Goal: Task Accomplishment & Management: Manage account settings

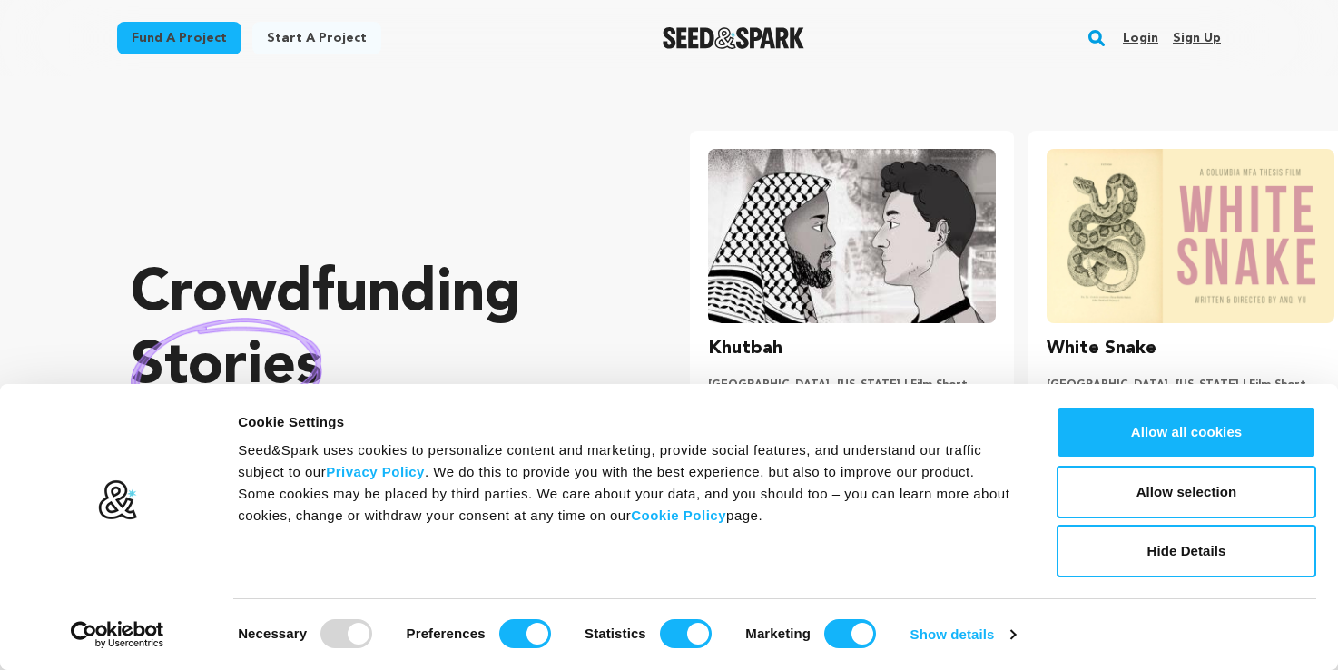
scroll to position [0, 353]
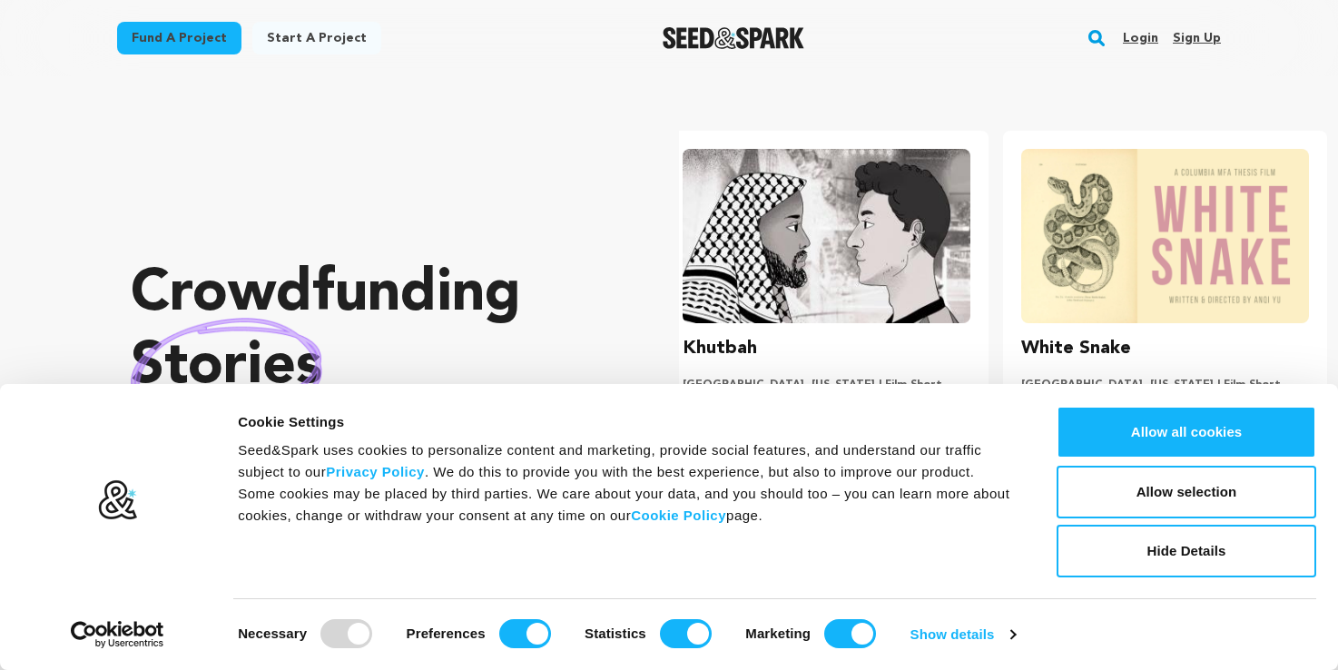
click at [1151, 39] on link "Login" at bounding box center [1140, 38] width 35 height 29
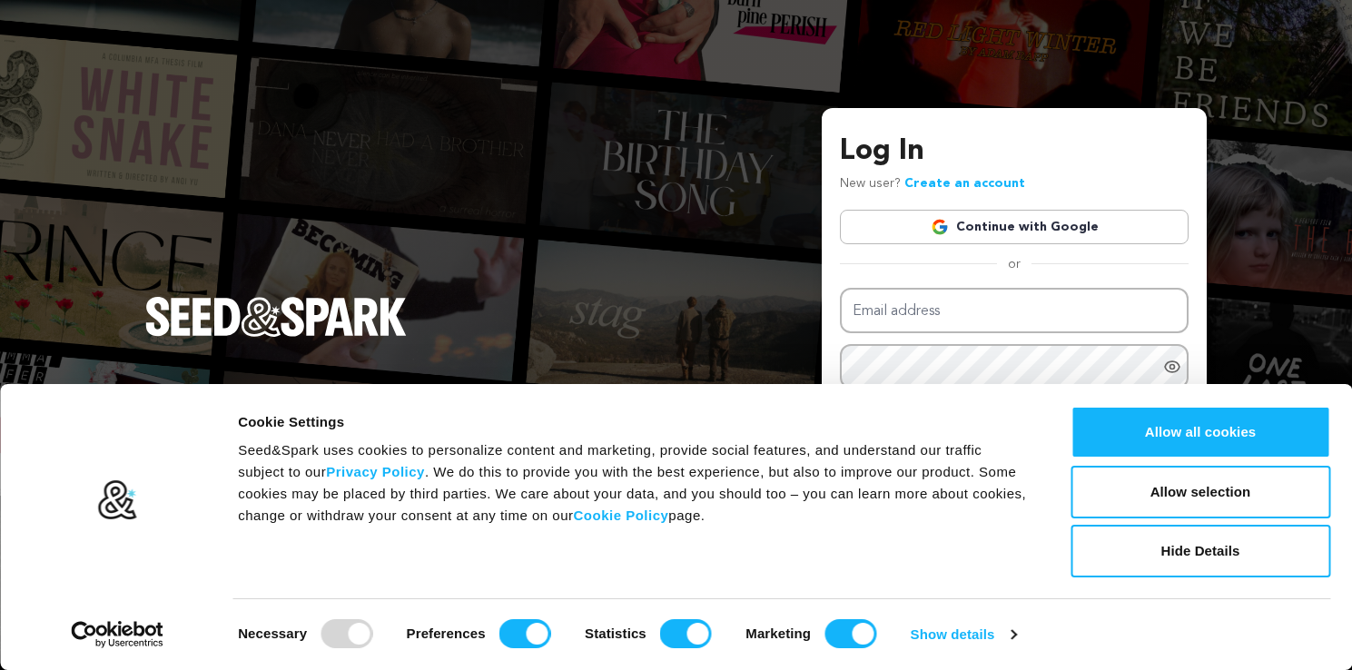
type input "SusanRRudick@gmail.com"
click at [720, 301] on div "Log In New user? Create an account Continue with Google or Email address SusanR…" at bounding box center [676, 335] width 1352 height 670
click at [1276, 290] on div "Log In New user? Create an account Continue with Google or Email address SusanR…" at bounding box center [676, 335] width 1352 height 670
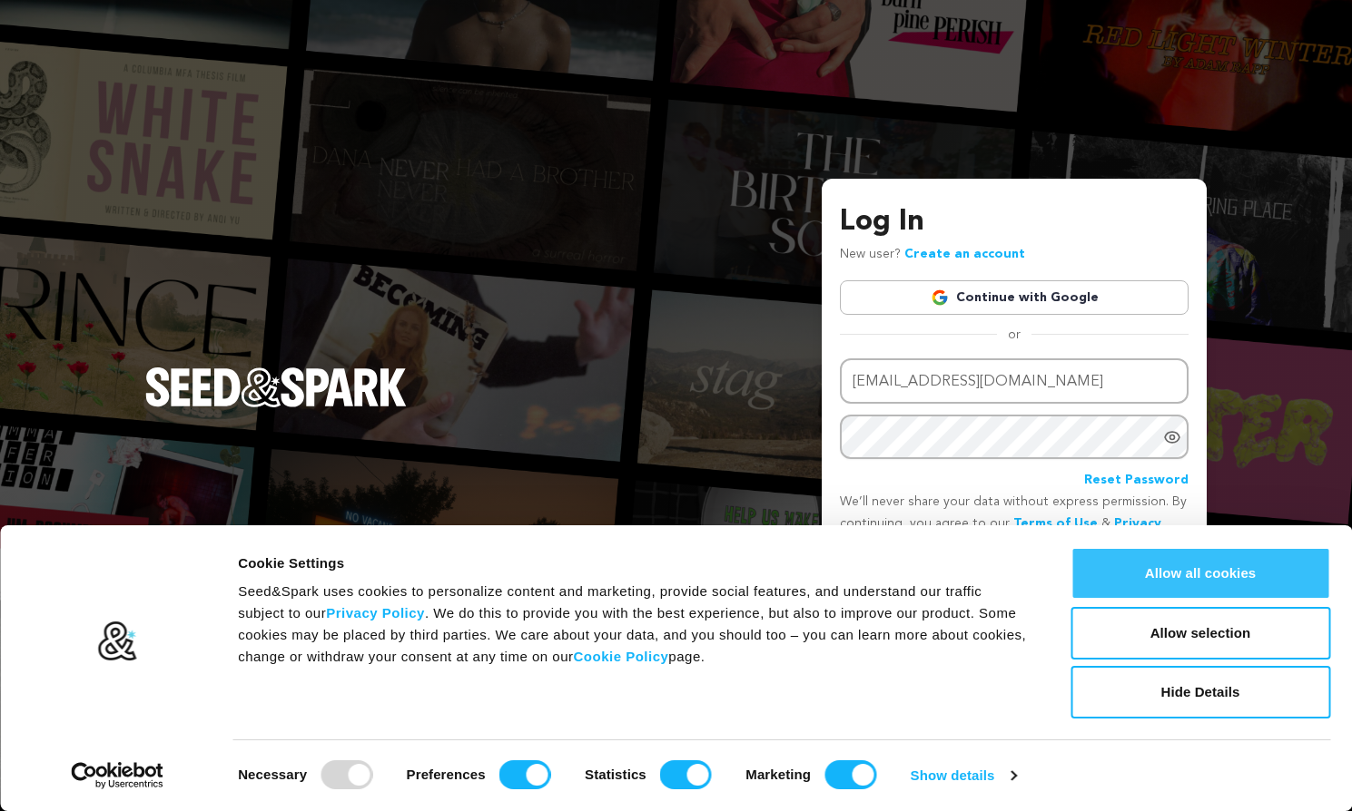
click at [1195, 566] on button "Allow all cookies" at bounding box center [1200, 573] width 260 height 53
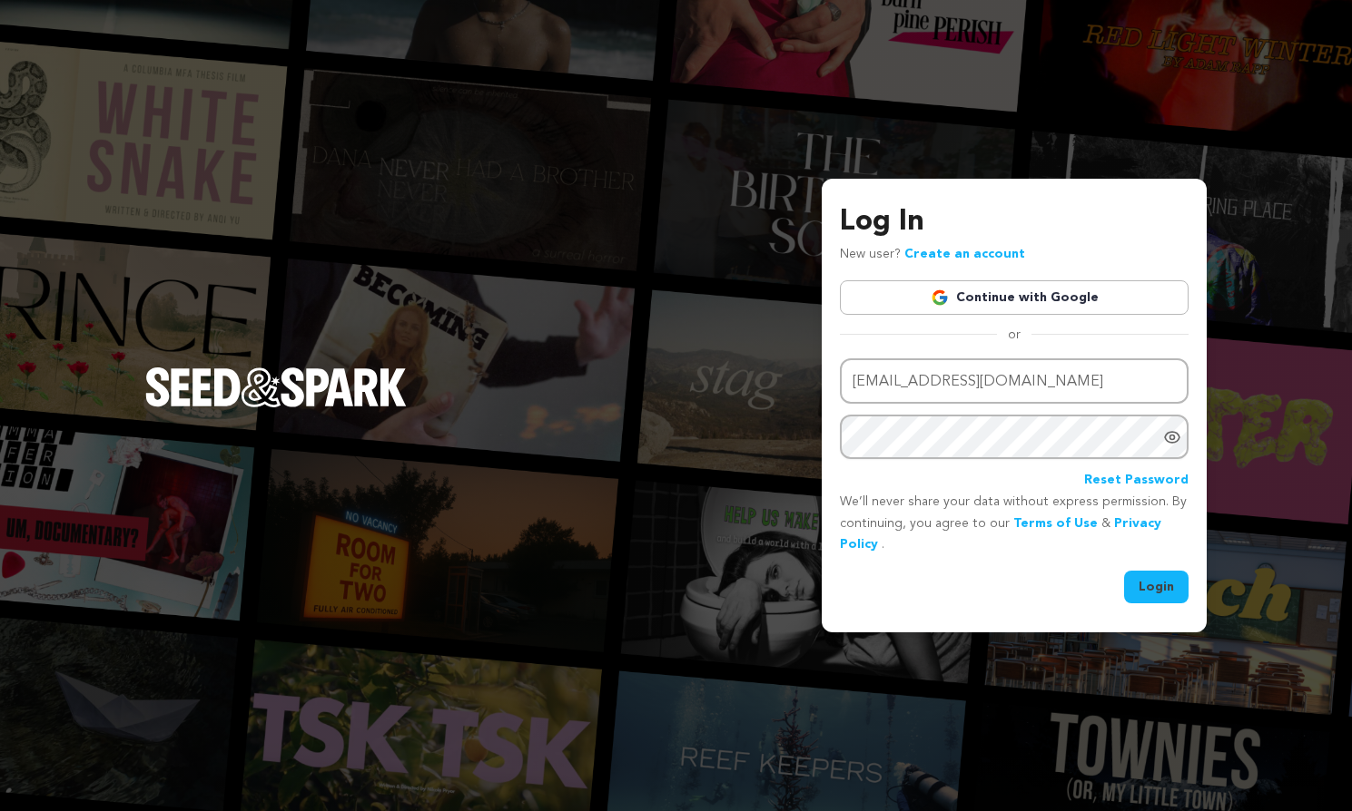
click at [1156, 590] on button "Login" at bounding box center [1156, 587] width 64 height 33
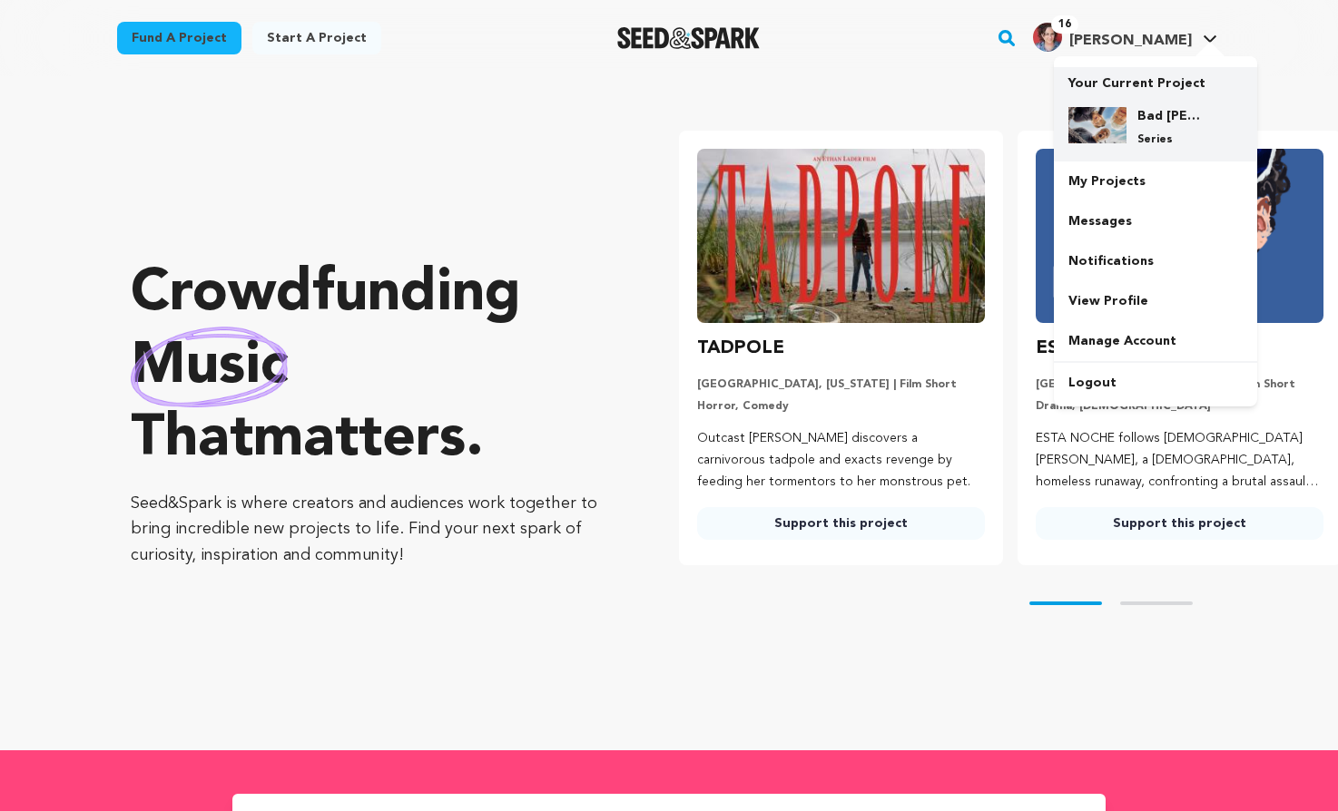
click at [1183, 112] on h4 "Bad [PERSON_NAME]" at bounding box center [1169, 116] width 65 height 18
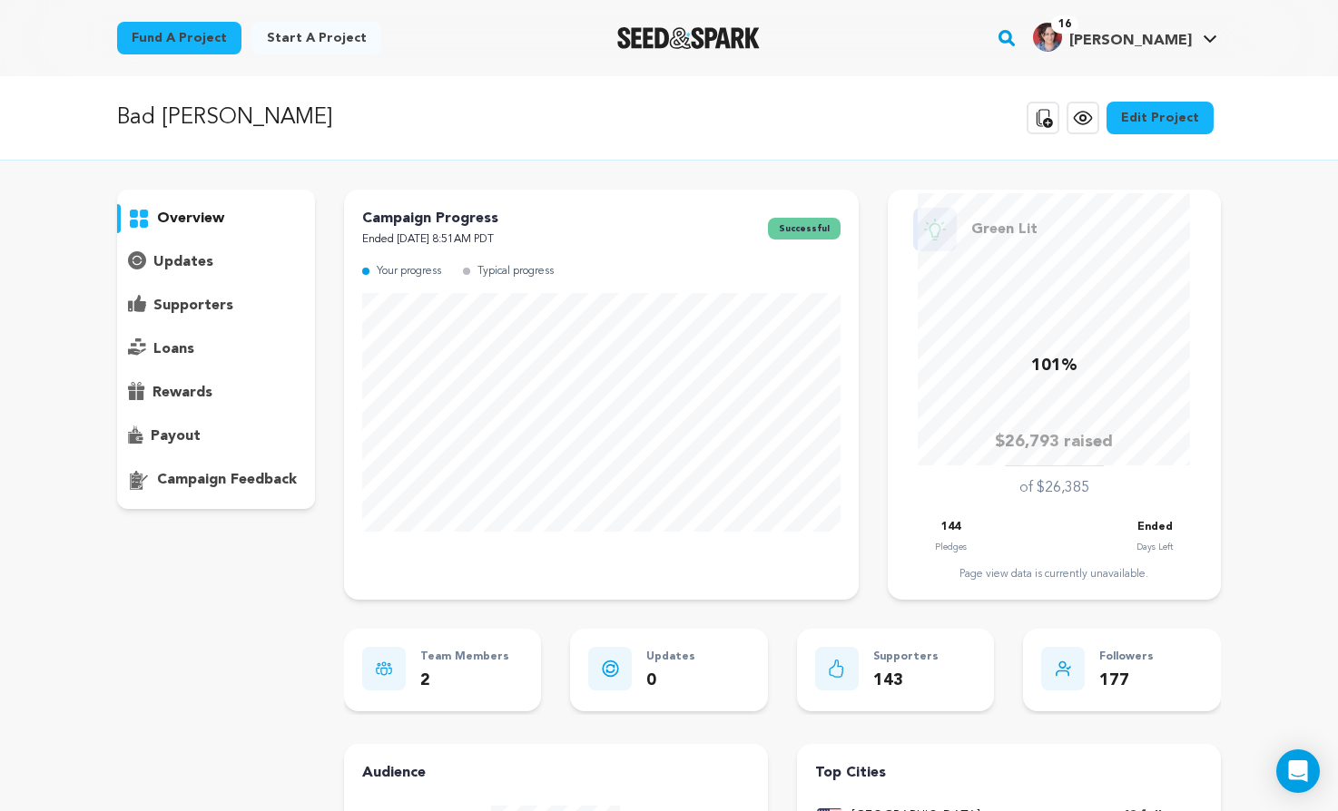
click at [193, 217] on p "overview" at bounding box center [190, 219] width 67 height 22
click at [202, 308] on p "supporters" at bounding box center [193, 306] width 80 height 22
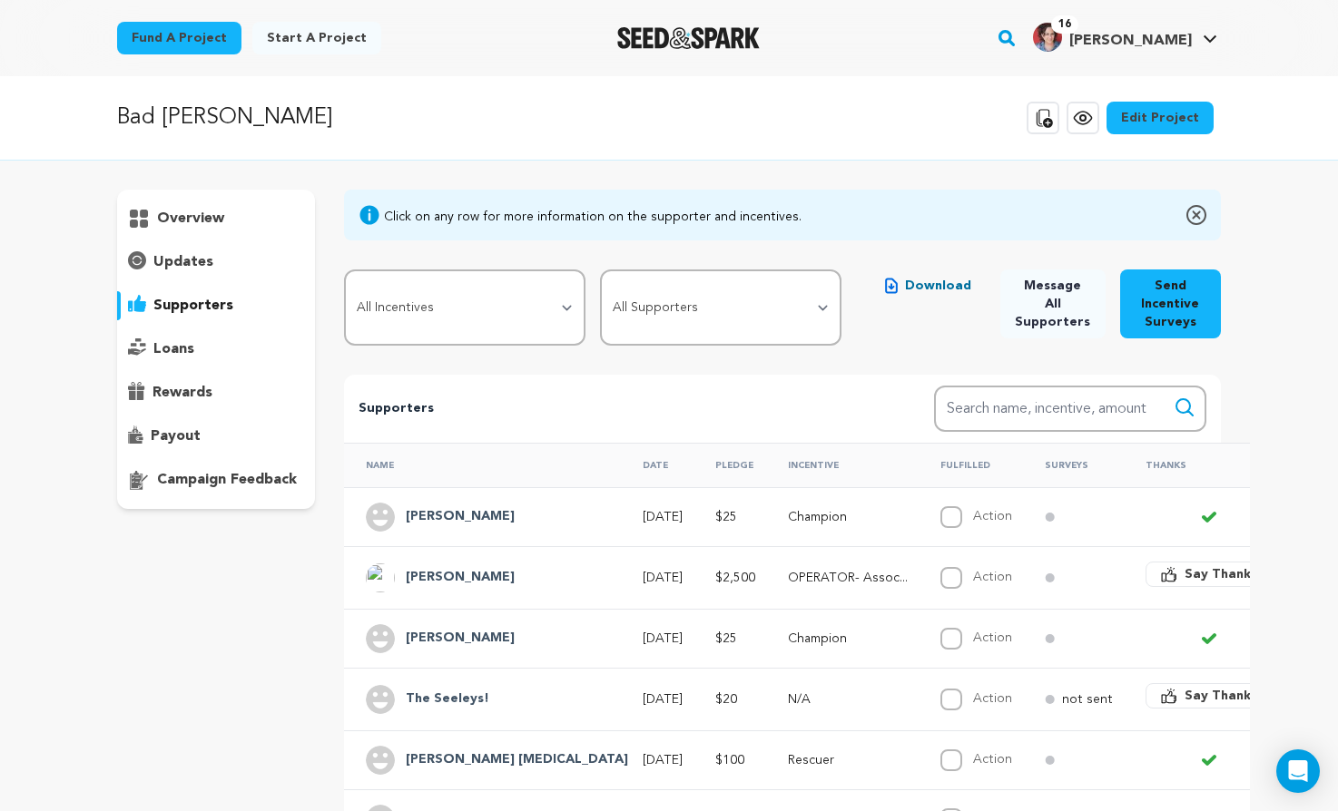
click at [204, 217] on p "overview" at bounding box center [190, 219] width 67 height 22
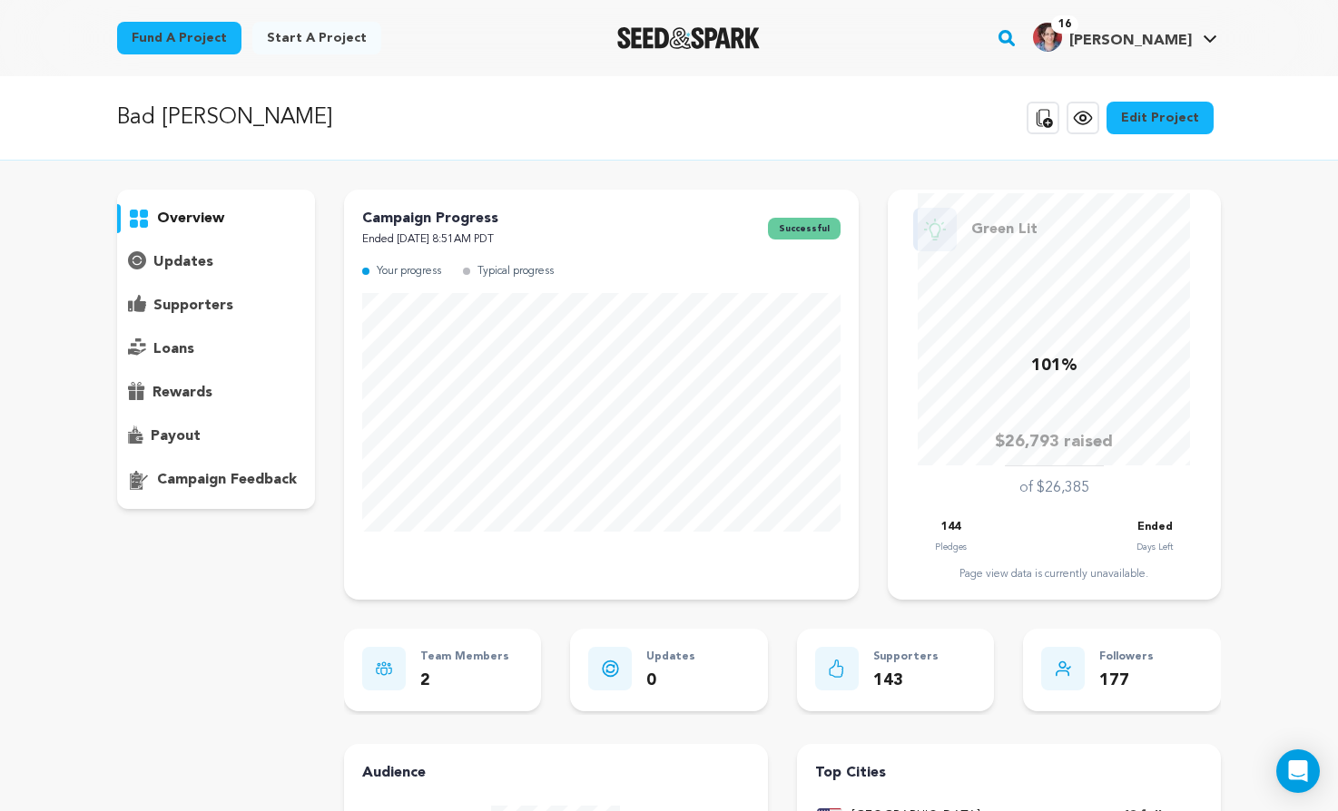
click at [193, 272] on p "updates" at bounding box center [183, 262] width 60 height 22
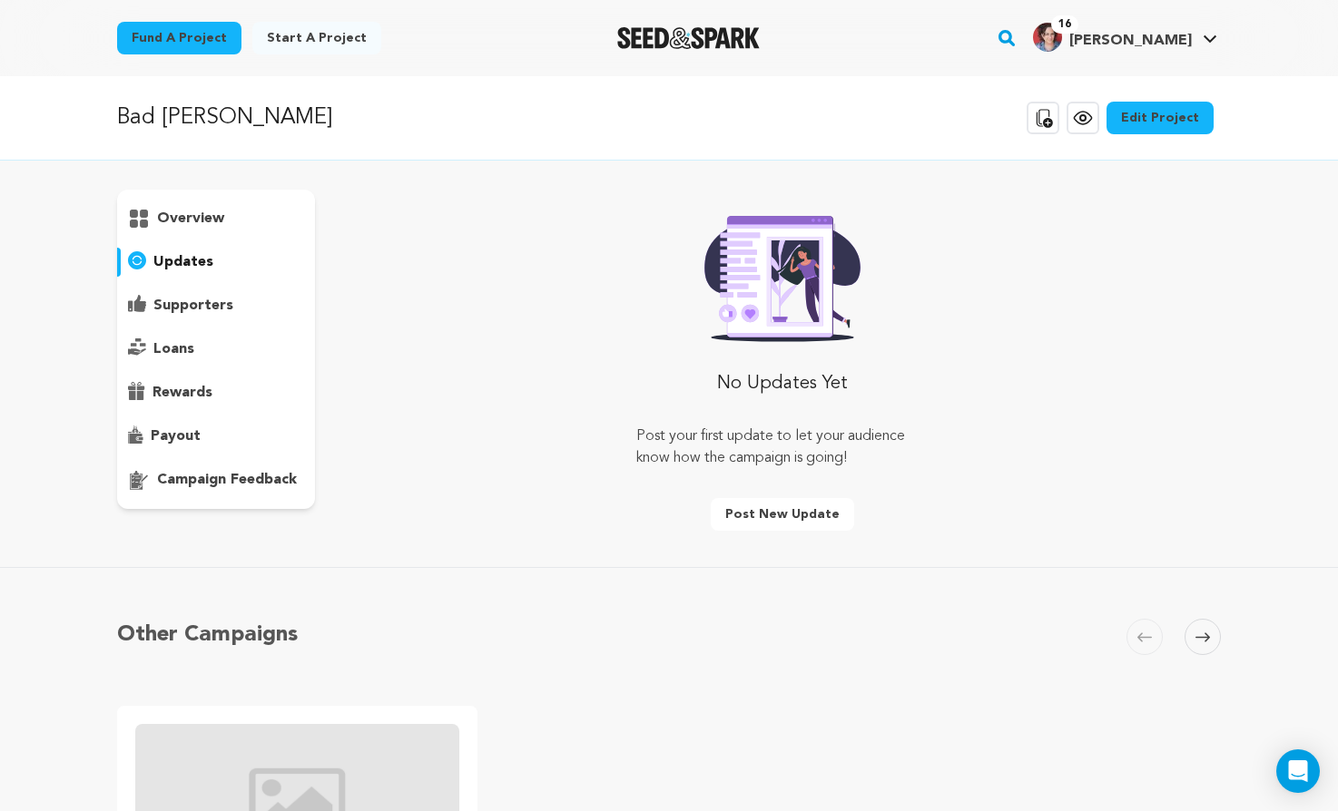
click at [174, 219] on p "overview" at bounding box center [190, 219] width 67 height 22
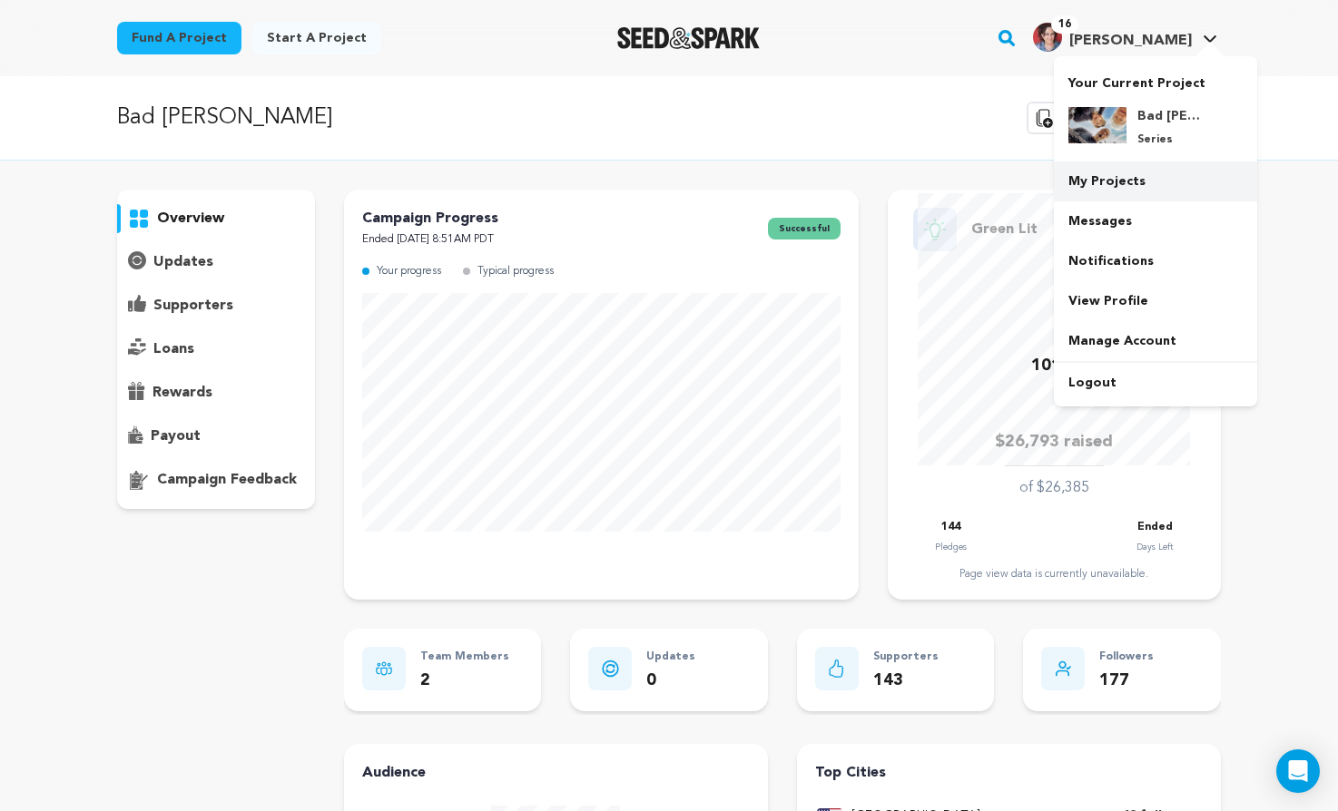
click at [1104, 180] on link "My Projects" at bounding box center [1155, 182] width 203 height 40
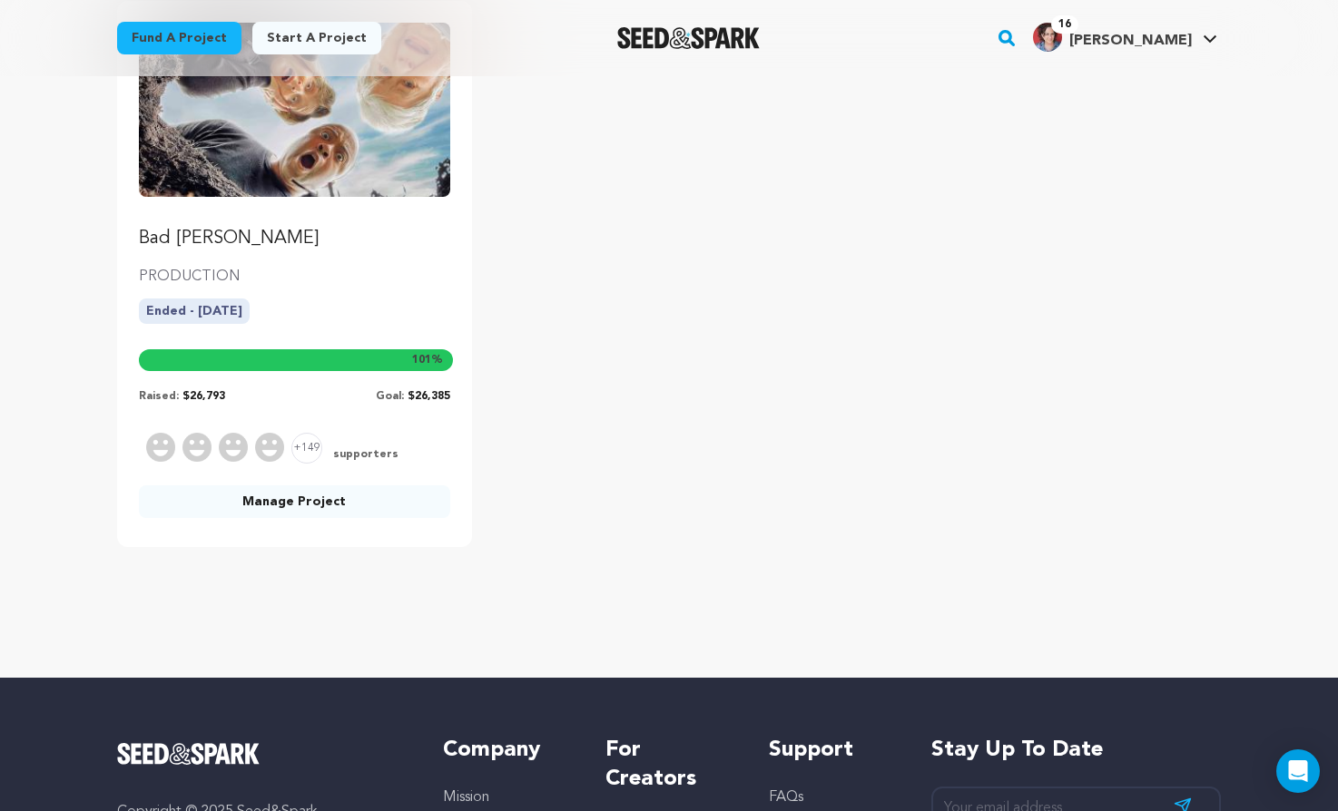
scroll to position [272, 0]
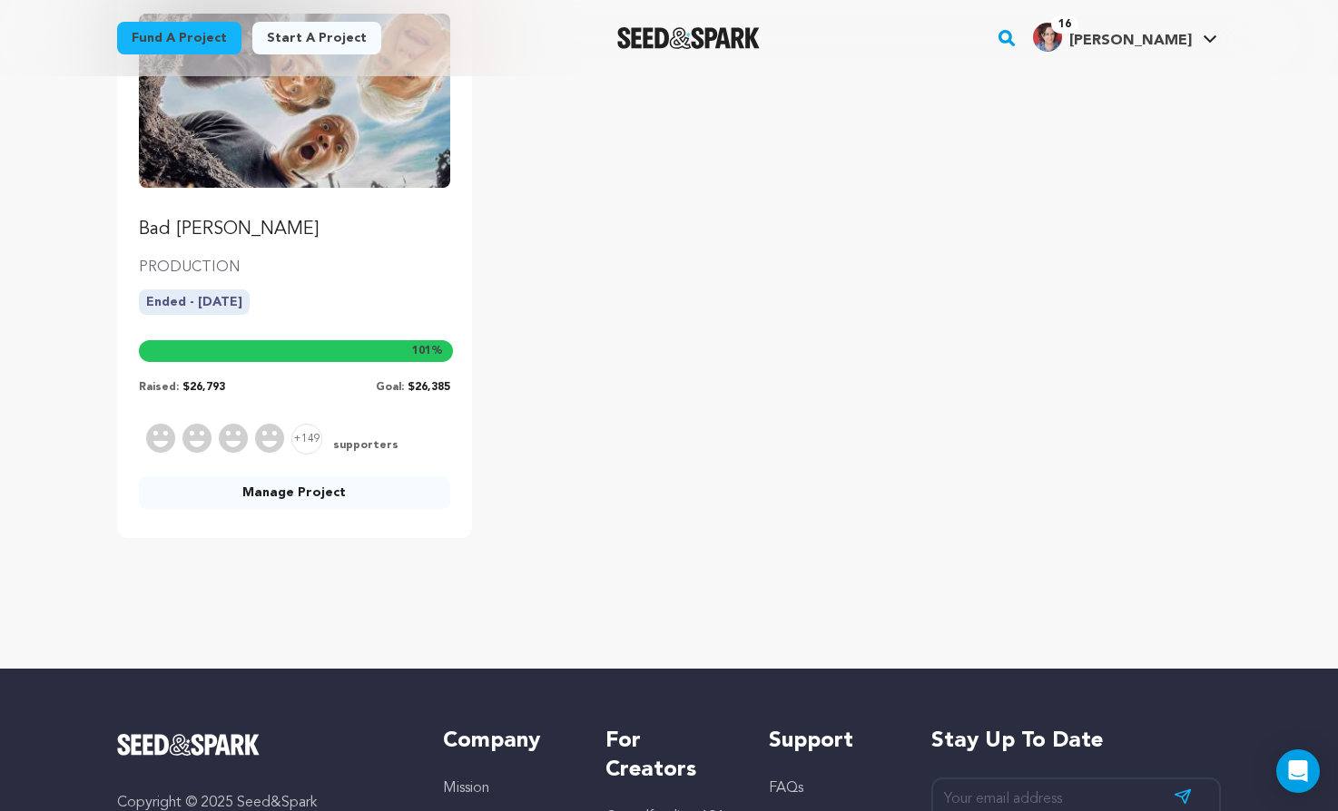
drag, startPoint x: 341, startPoint y: 491, endPoint x: 410, endPoint y: 479, distance: 70.0
click at [342, 491] on link "Manage Project" at bounding box center [294, 493] width 311 height 33
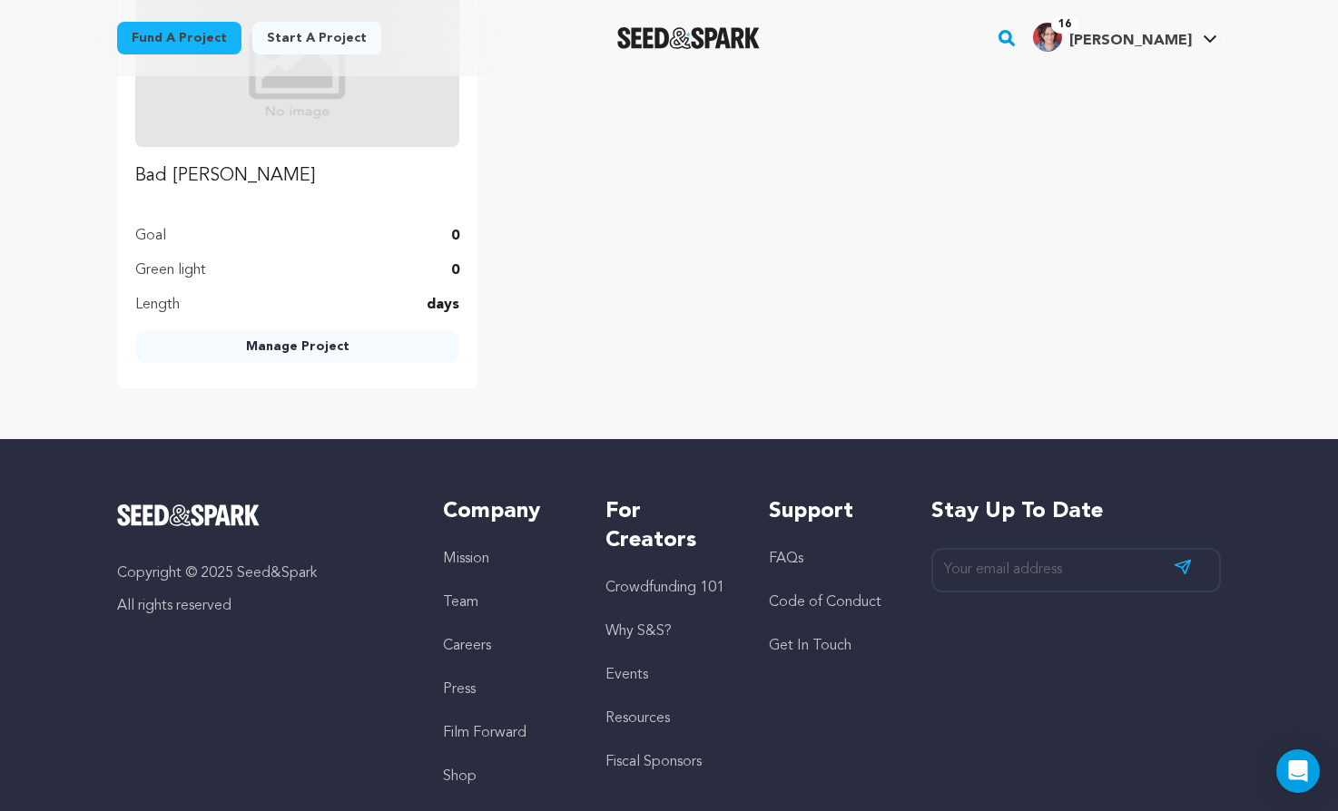
scroll to position [1362, 0]
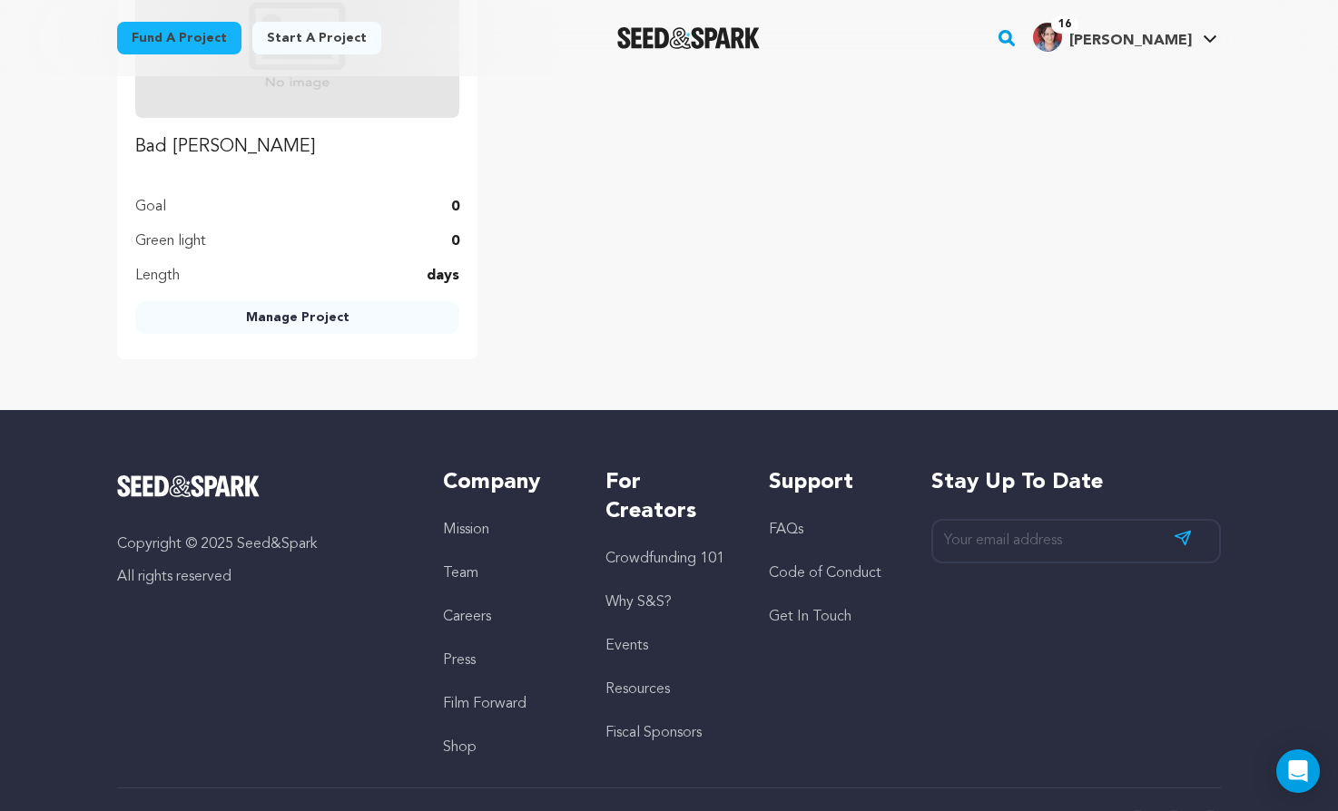
click at [312, 320] on link "Manage Project" at bounding box center [297, 317] width 324 height 33
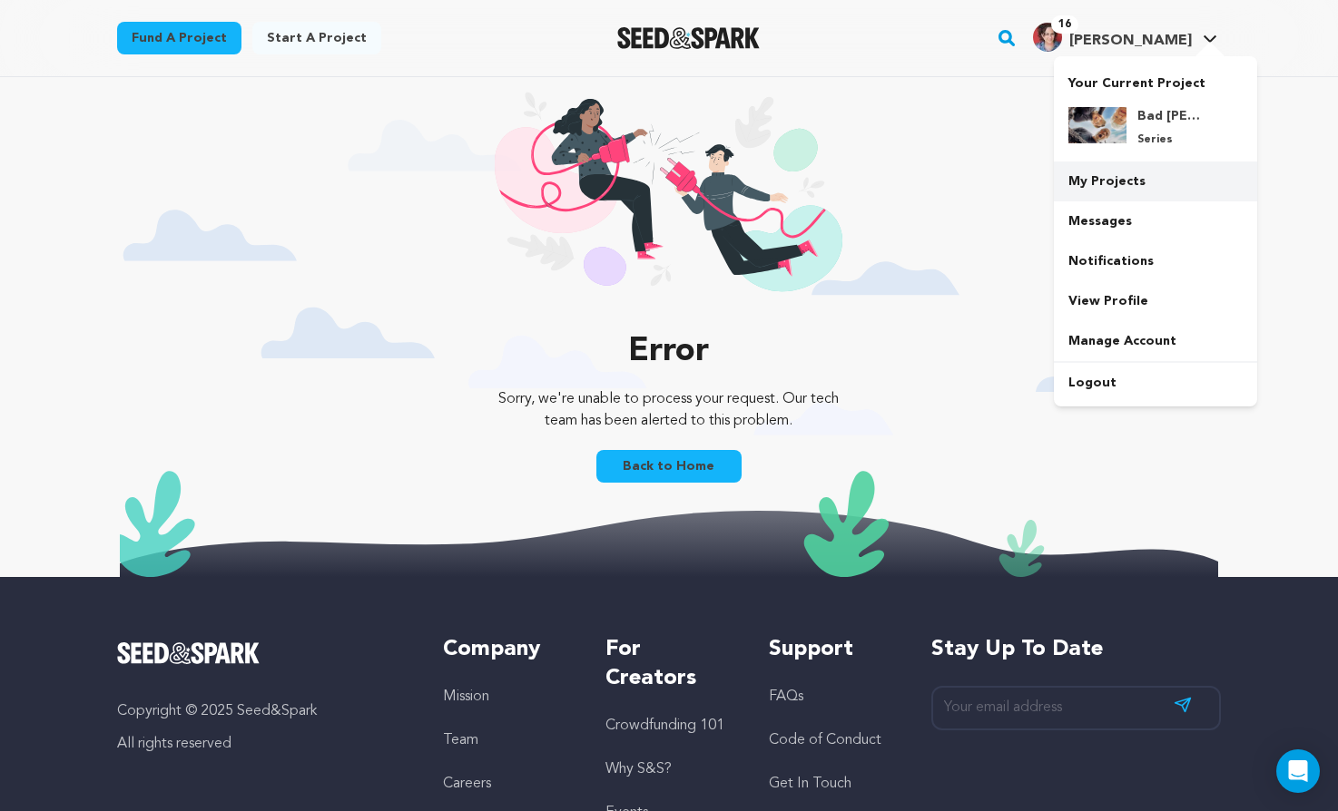
click at [1126, 183] on link "My Projects" at bounding box center [1155, 182] width 203 height 40
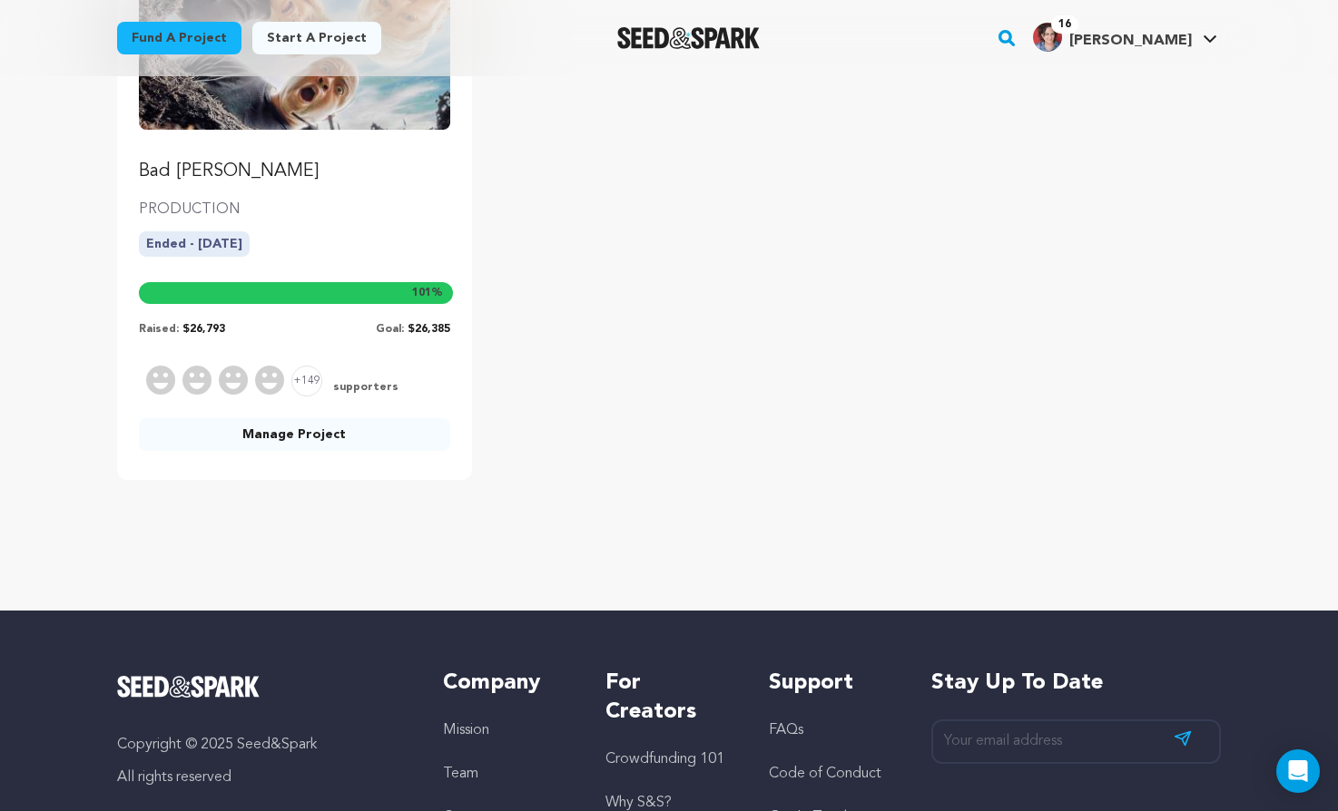
scroll to position [363, 0]
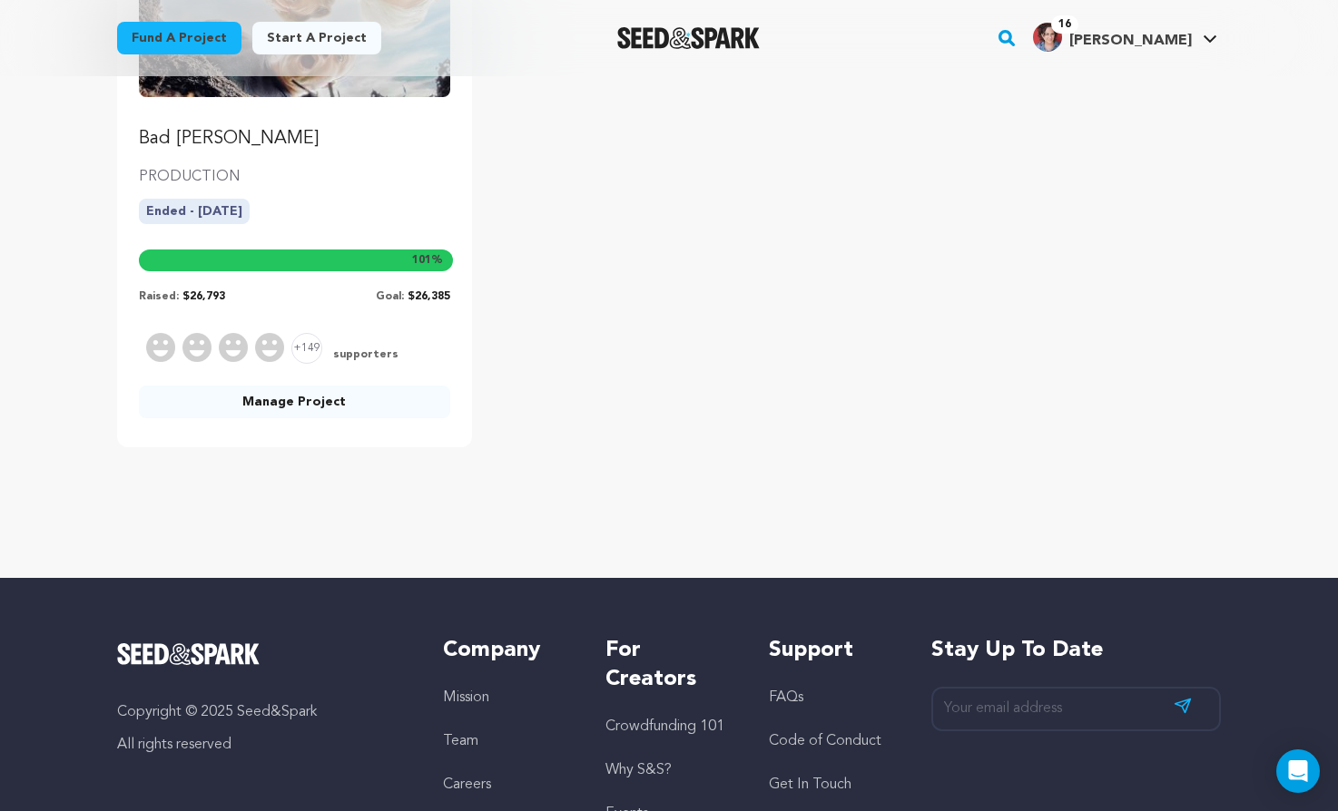
click at [331, 402] on link "Manage Project" at bounding box center [294, 402] width 311 height 33
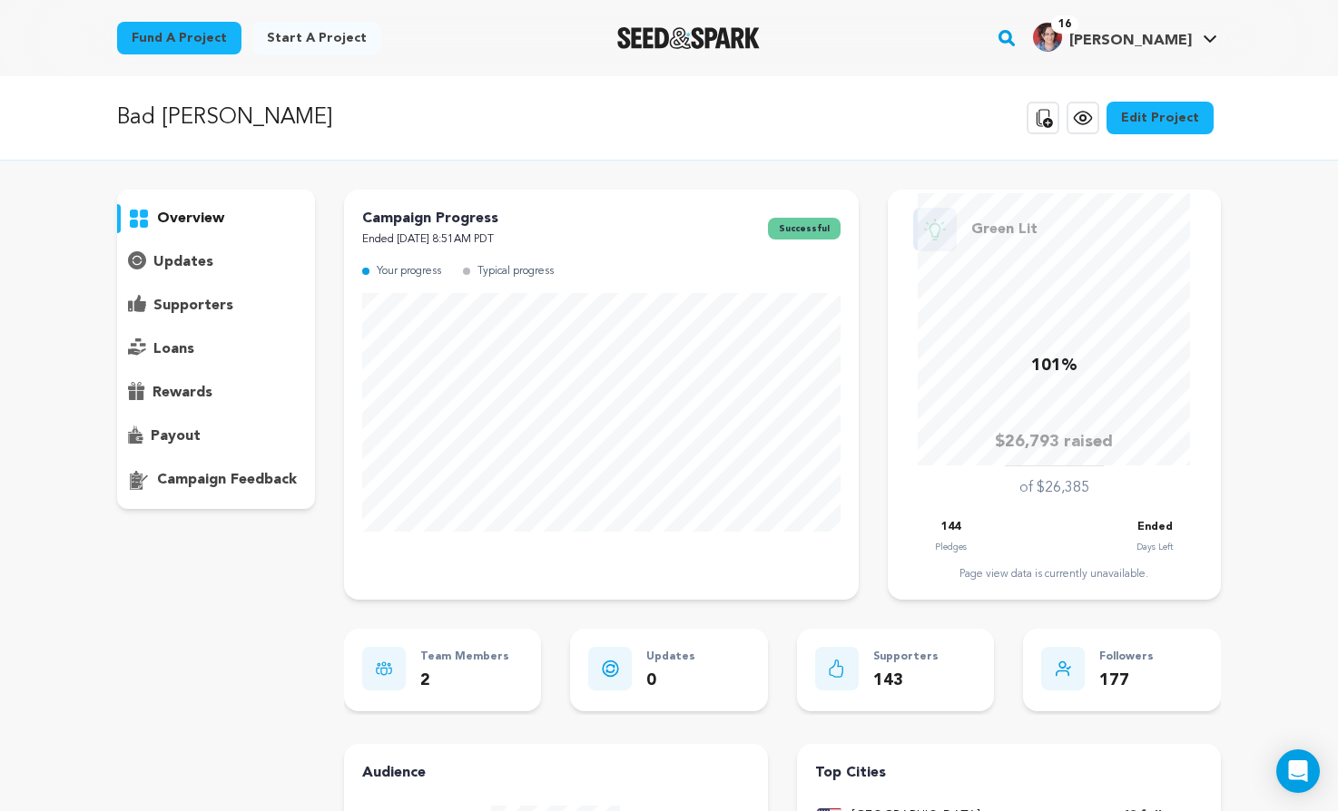
click at [199, 310] on p "supporters" at bounding box center [193, 306] width 80 height 22
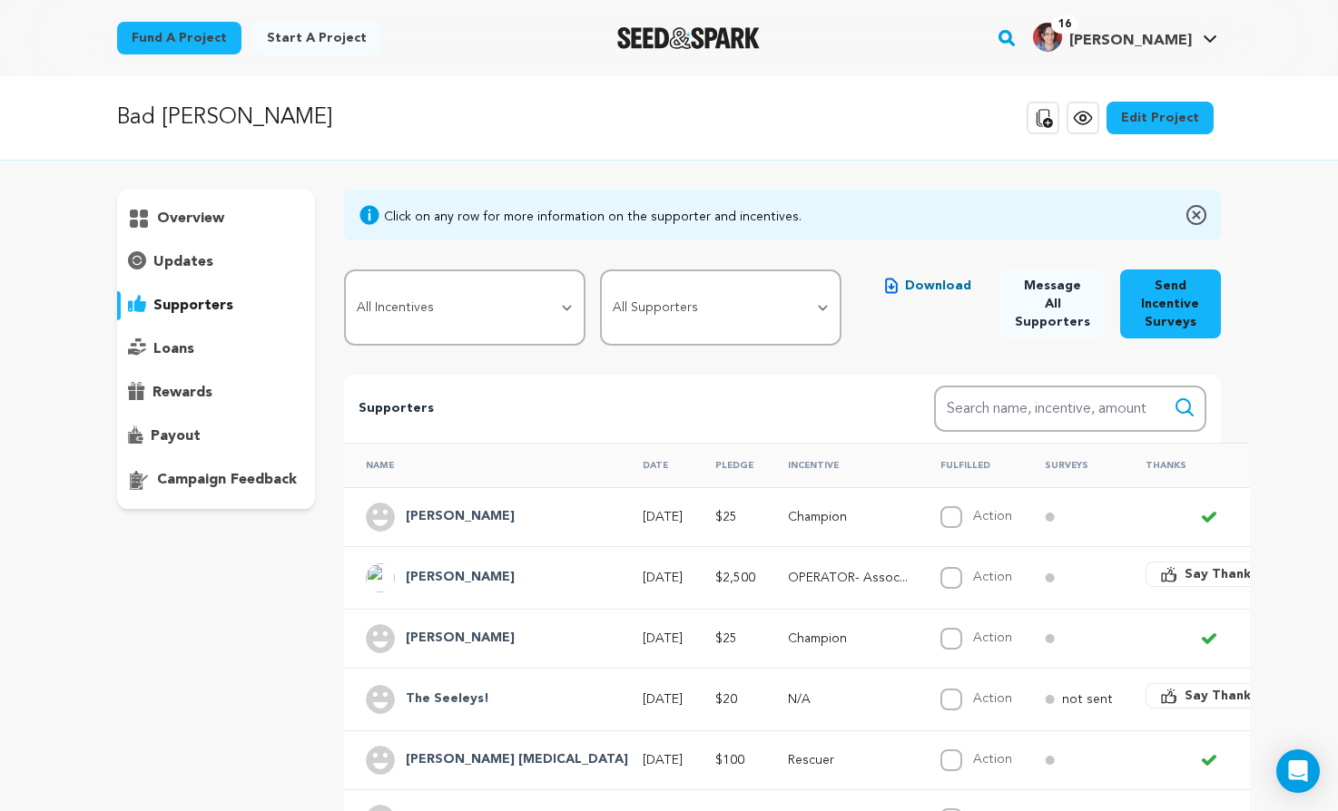
click at [152, 211] on div "overview" at bounding box center [216, 218] width 198 height 29
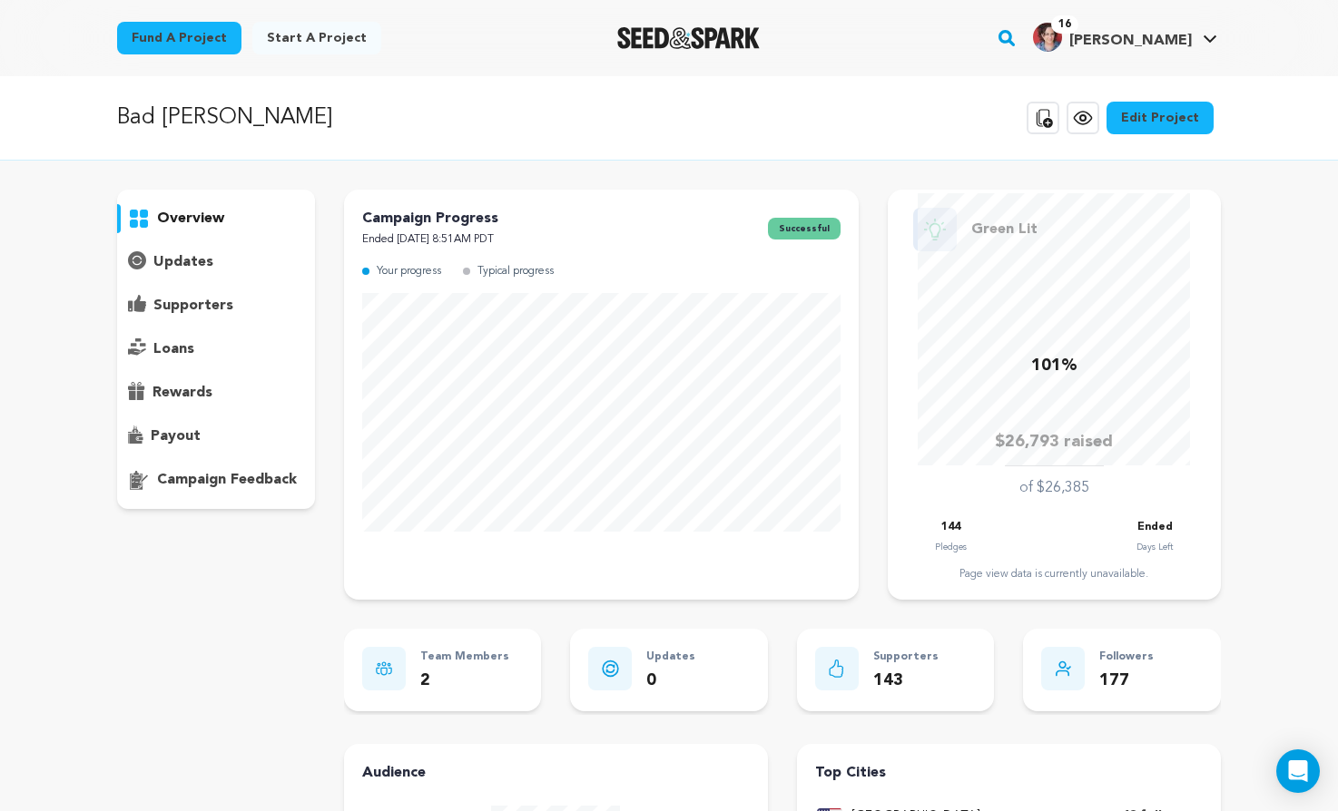
click at [1163, 123] on link "Edit Project" at bounding box center [1159, 118] width 107 height 33
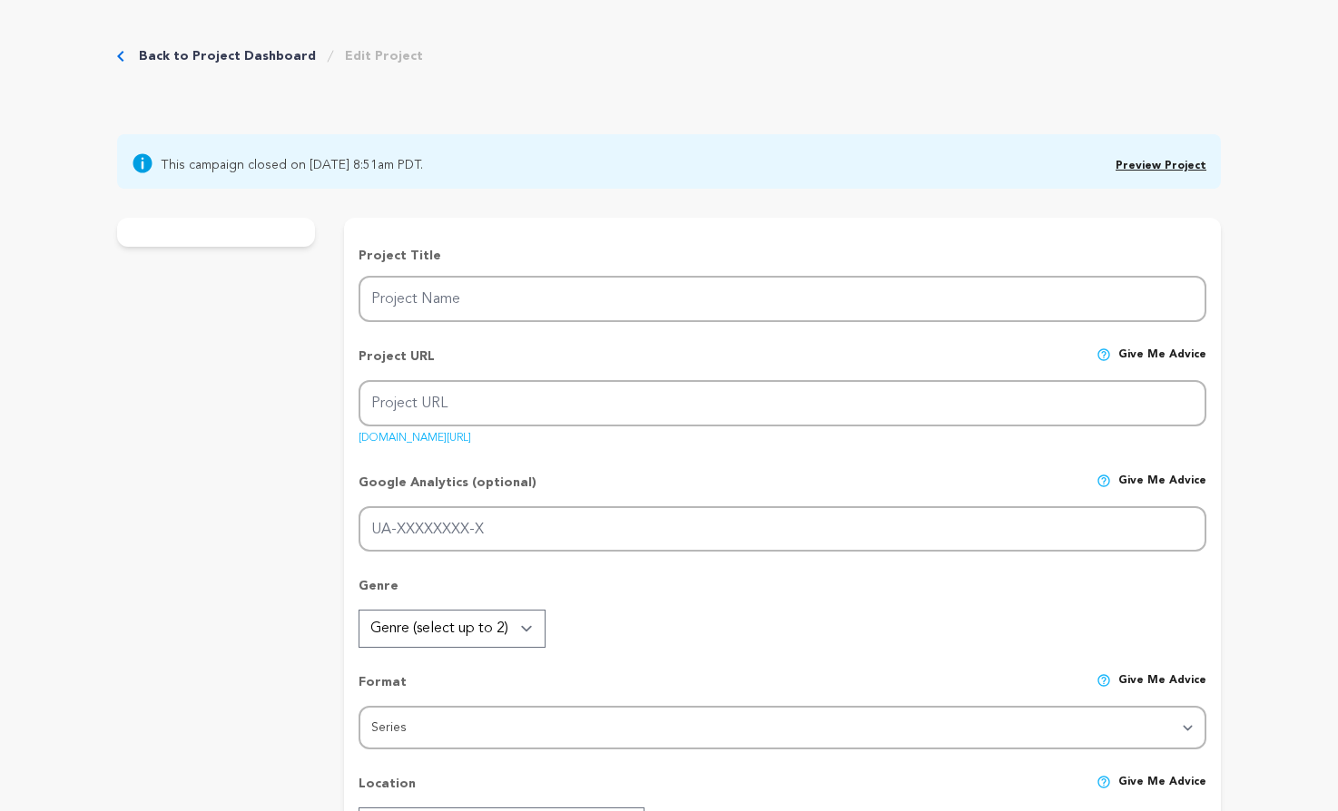
type input "Bad [PERSON_NAME]"
type input "badalice"
type input "A dark comedy thriller about an everyday woman who dives into the dark underbel…"
type textarea "Been scammed? Bad Alice is here to bring you some vengeance wrapped up in a hil…"
type textarea "We want to expose various scams and con artists through this dark raucous tale.…"
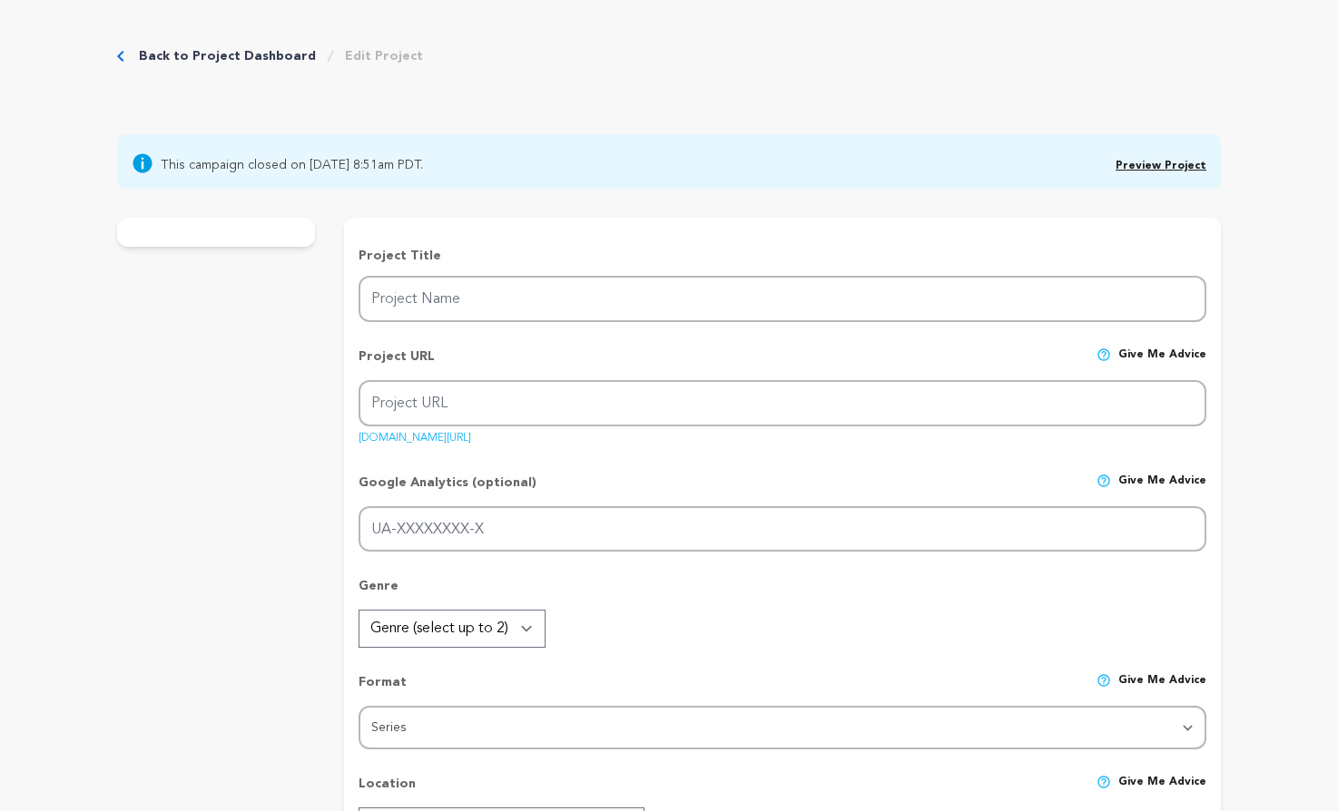
radio input "true"
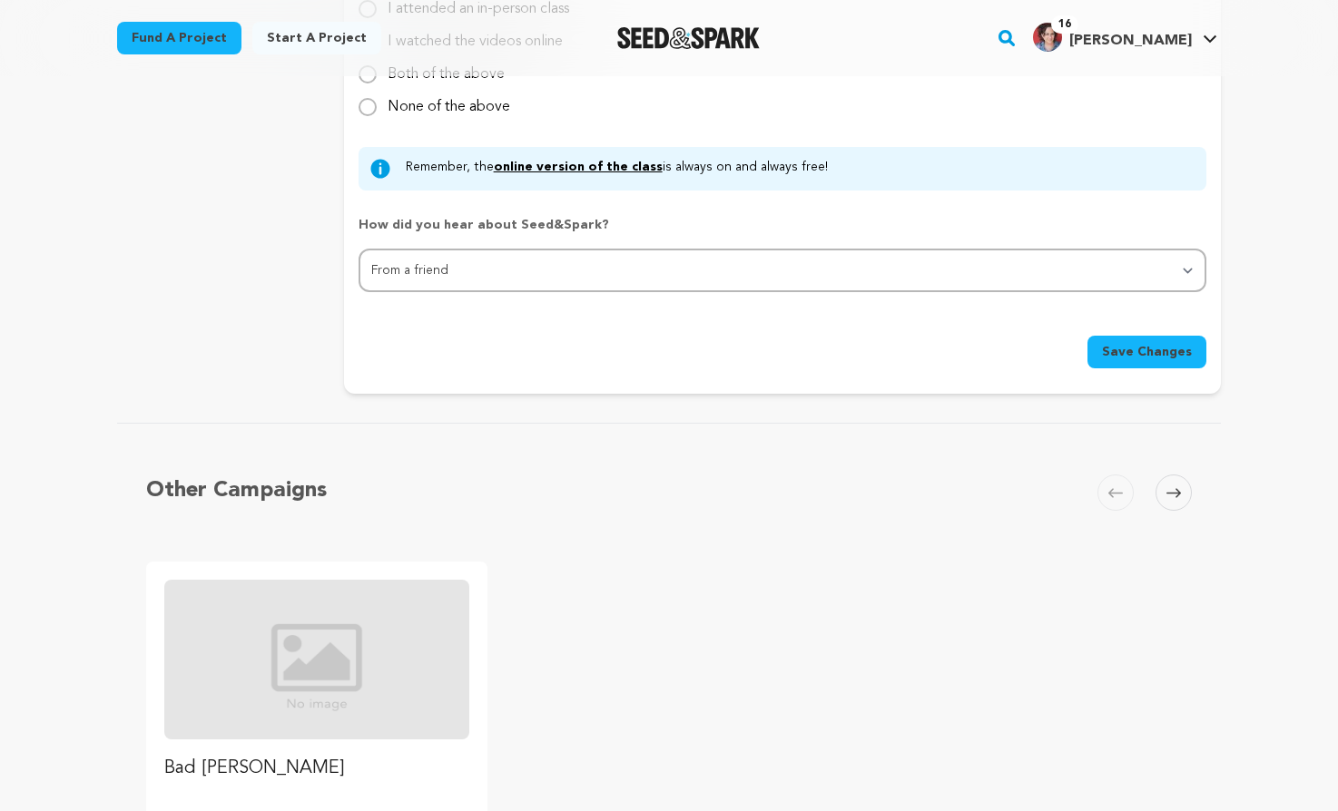
scroll to position [1725, 0]
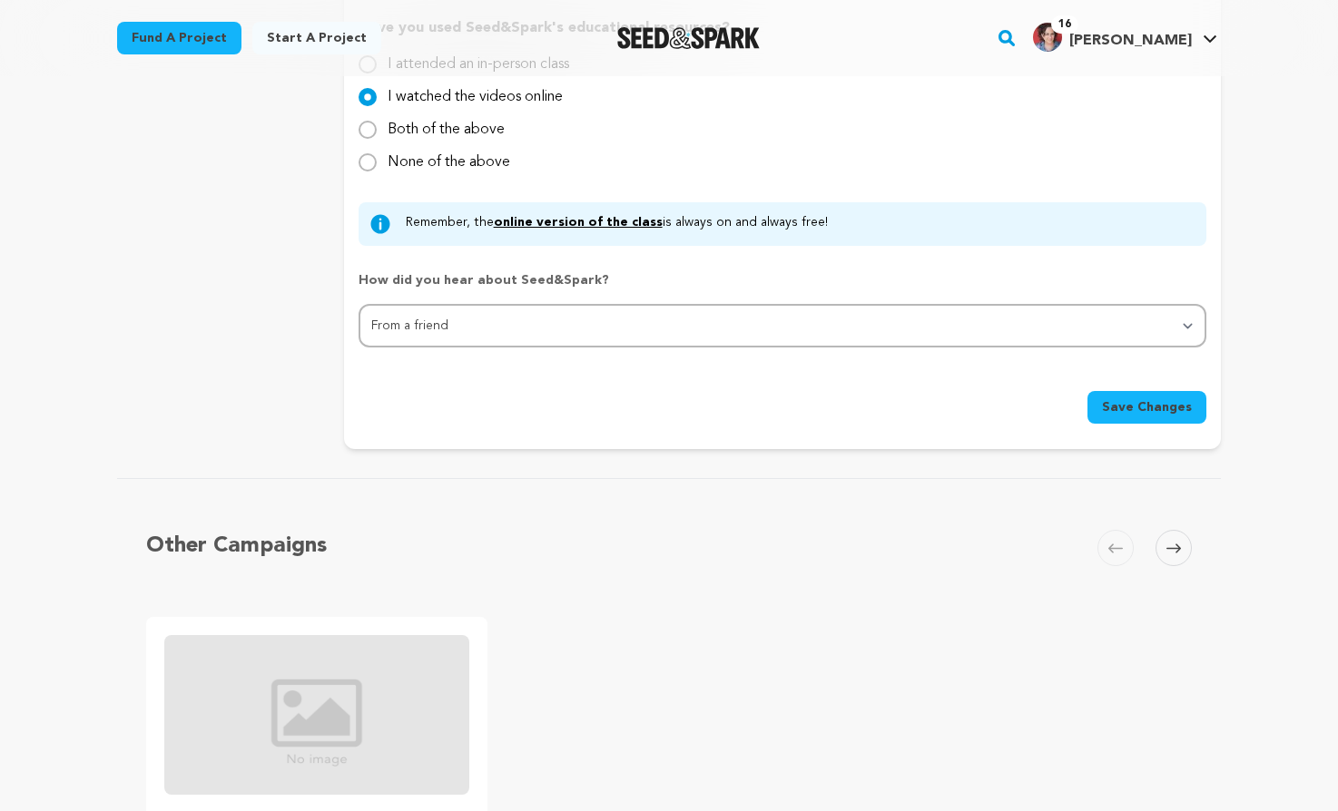
click at [1179, 549] on icon at bounding box center [1173, 548] width 15 height 9
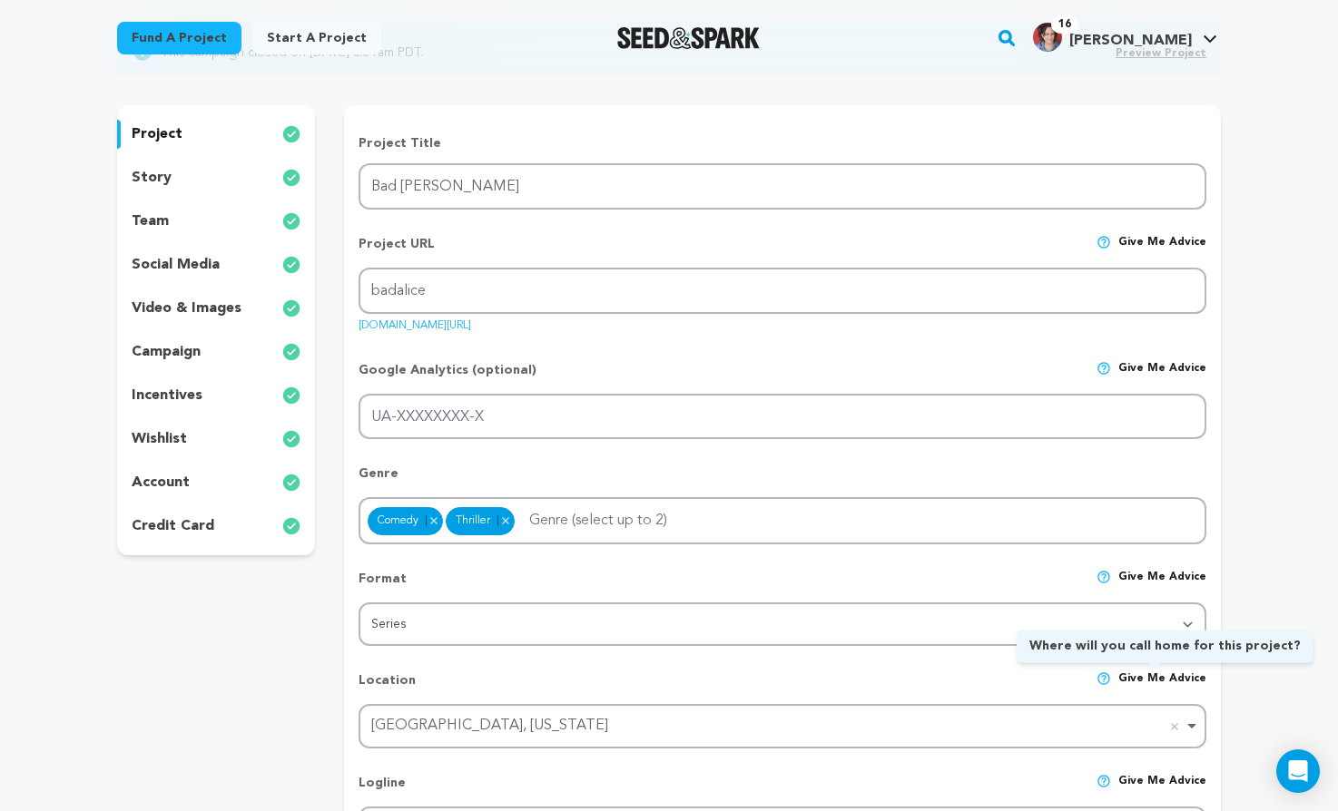
scroll to position [182, 0]
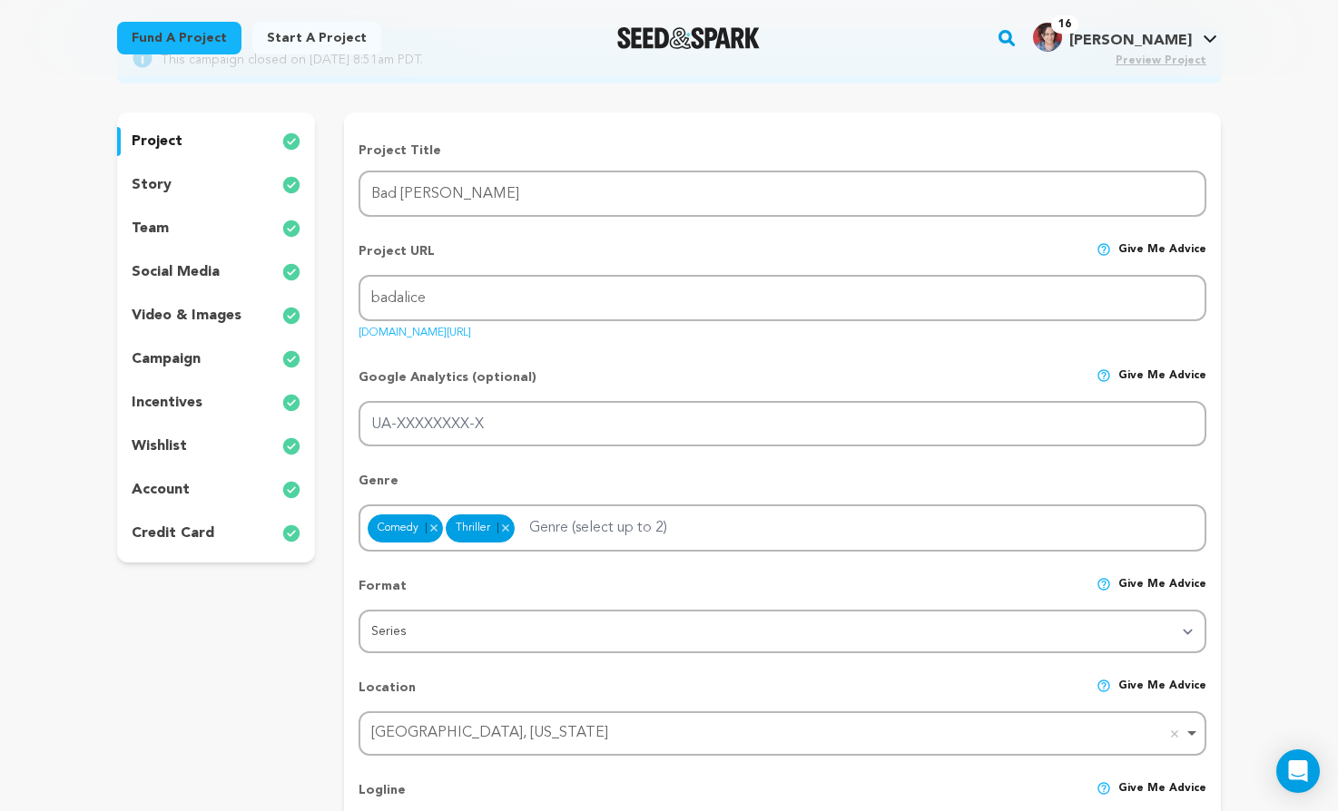
click at [165, 230] on p "team" at bounding box center [150, 229] width 37 height 22
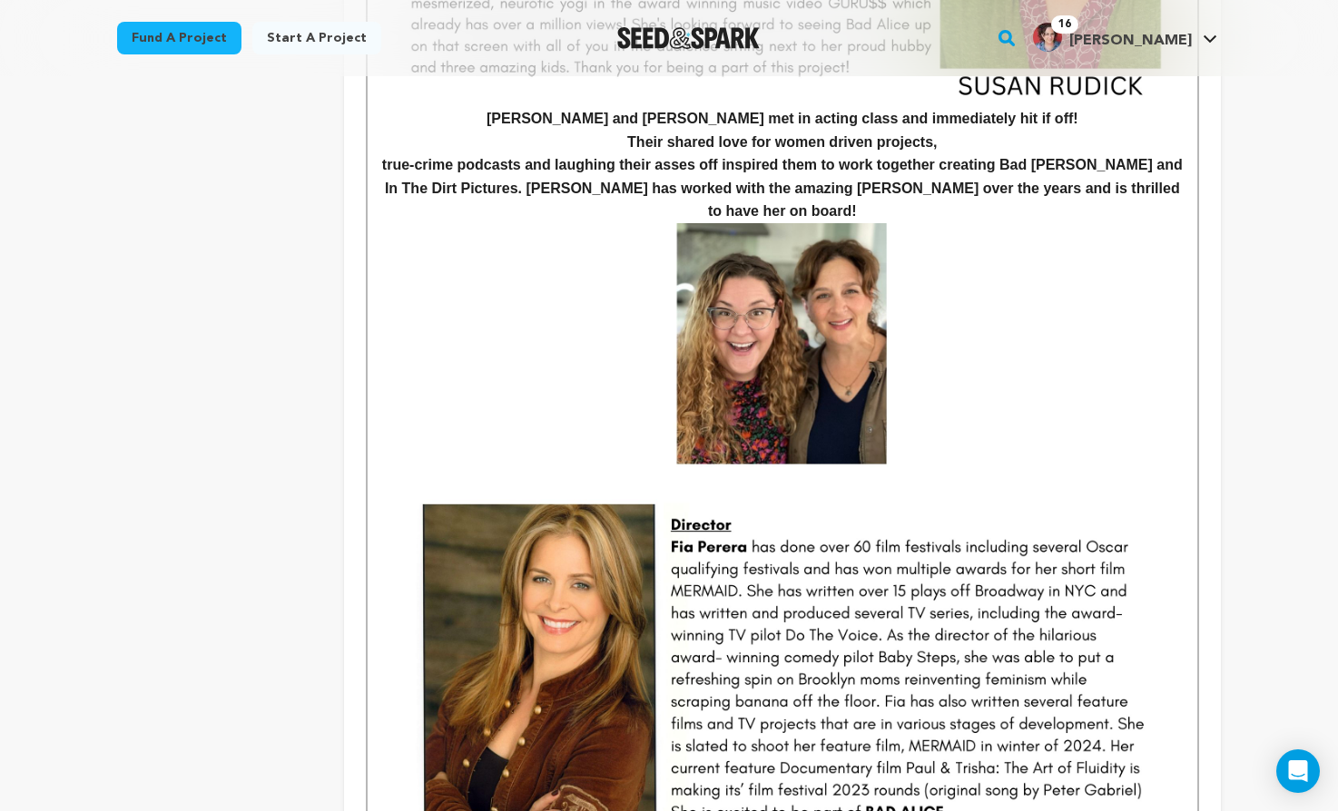
scroll to position [1362, 0]
